Goal: Entertainment & Leisure: Consume media (video, audio)

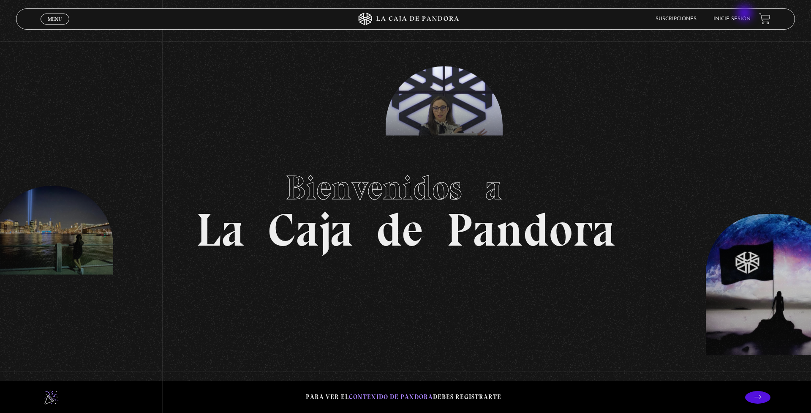
click at [738, 18] on link "Inicie sesión" at bounding box center [732, 18] width 37 height 5
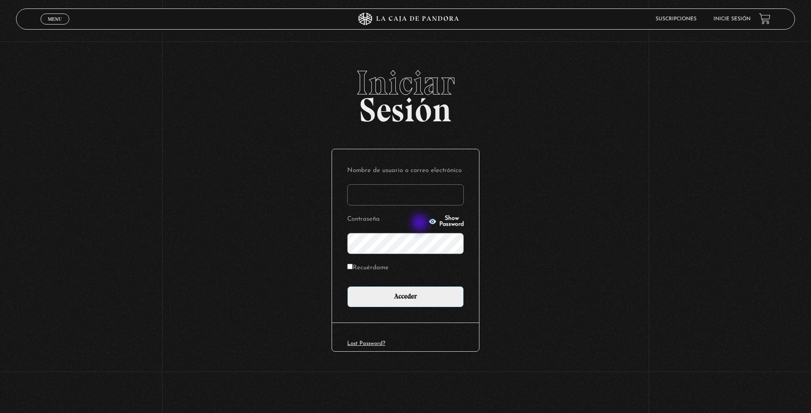
type input "monicaleblanc25@gmail.com"
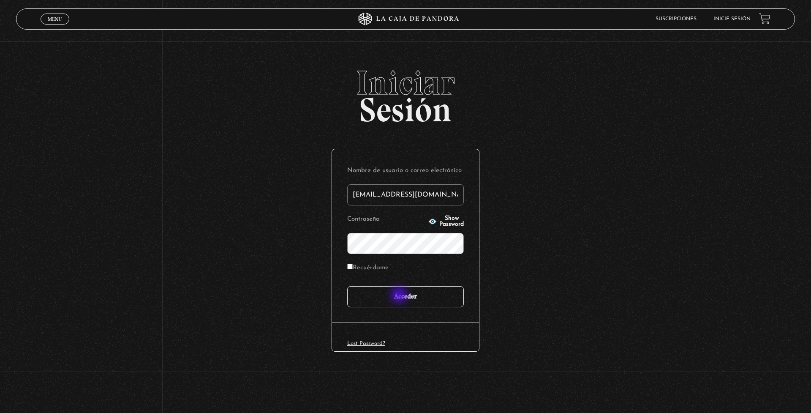
click at [400, 296] on input "Acceder" at bounding box center [405, 296] width 117 height 21
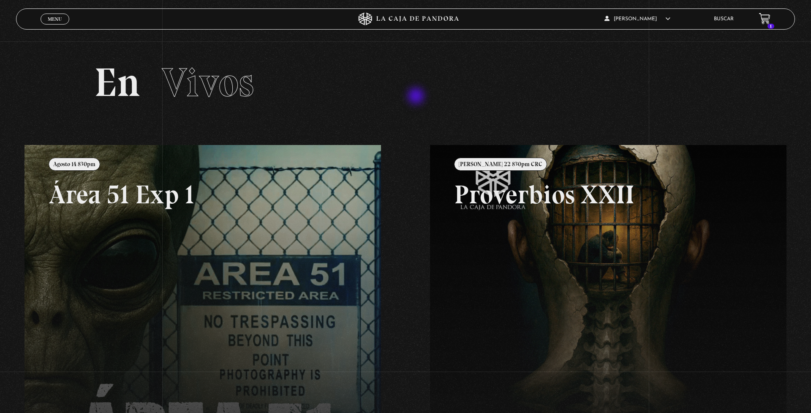
click at [417, 97] on h2 "En Vivos" at bounding box center [405, 83] width 623 height 40
click at [770, 17] on link "1" at bounding box center [764, 18] width 11 height 11
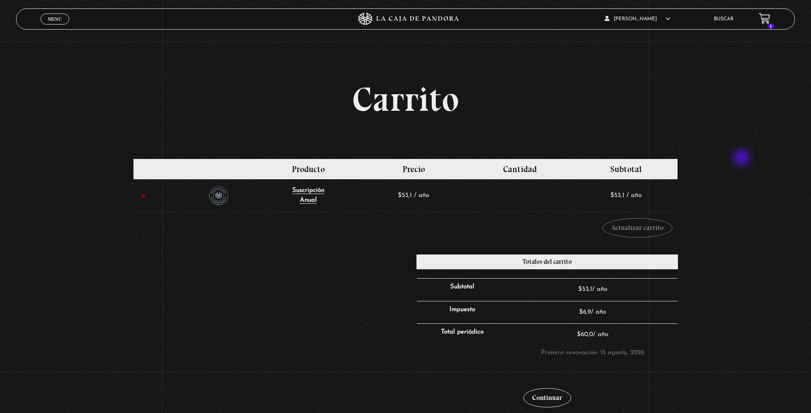
click at [743, 158] on div "Carrito Eliminar artículo Imagen en miniatura Producto Precio Cantidad Subtotal…" at bounding box center [405, 250] width 811 height 336
click at [51, 17] on span "Menu" at bounding box center [55, 18] width 14 height 5
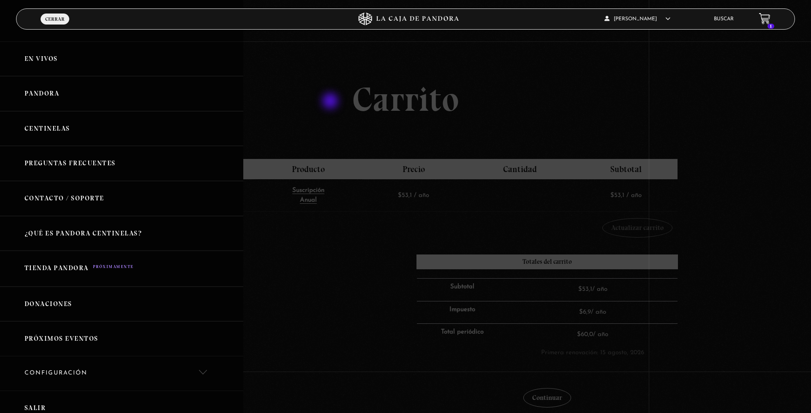
click at [323, 101] on div at bounding box center [405, 206] width 811 height 413
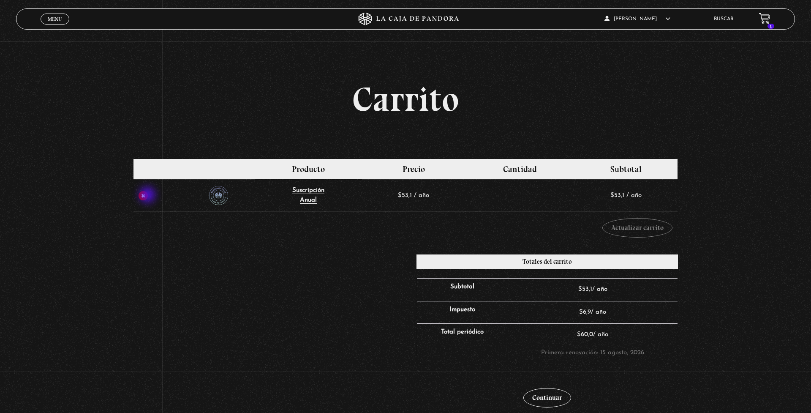
click at [143, 194] on link "×" at bounding box center [144, 196] width 10 height 10
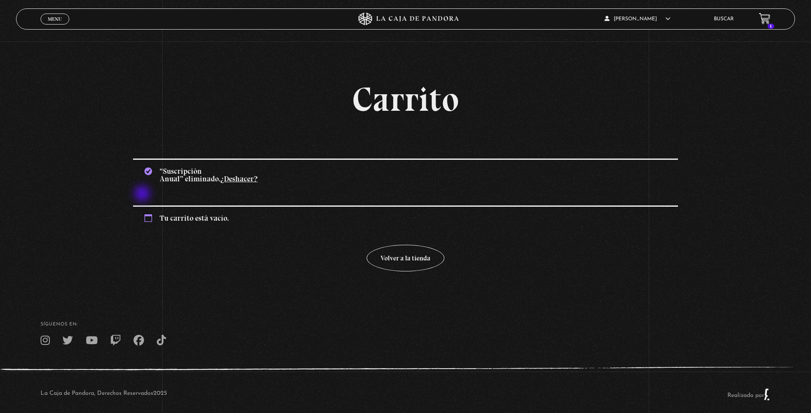
scroll to position [9, 0]
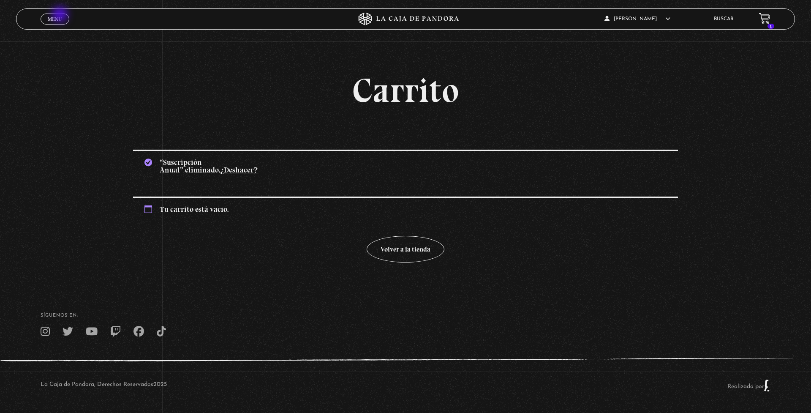
click at [61, 14] on link "Menu Cerrar" at bounding box center [55, 19] width 29 height 11
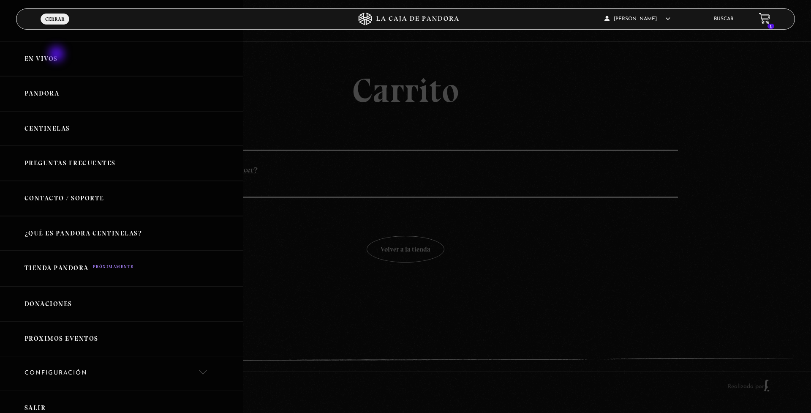
click at [55, 59] on link "En vivos" at bounding box center [121, 58] width 243 height 35
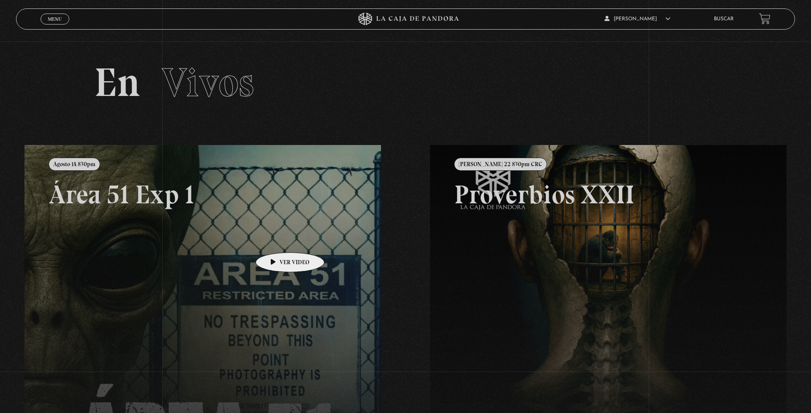
click at [276, 237] on link at bounding box center [430, 351] width 811 height 413
